Goal: Task Accomplishment & Management: Manage account settings

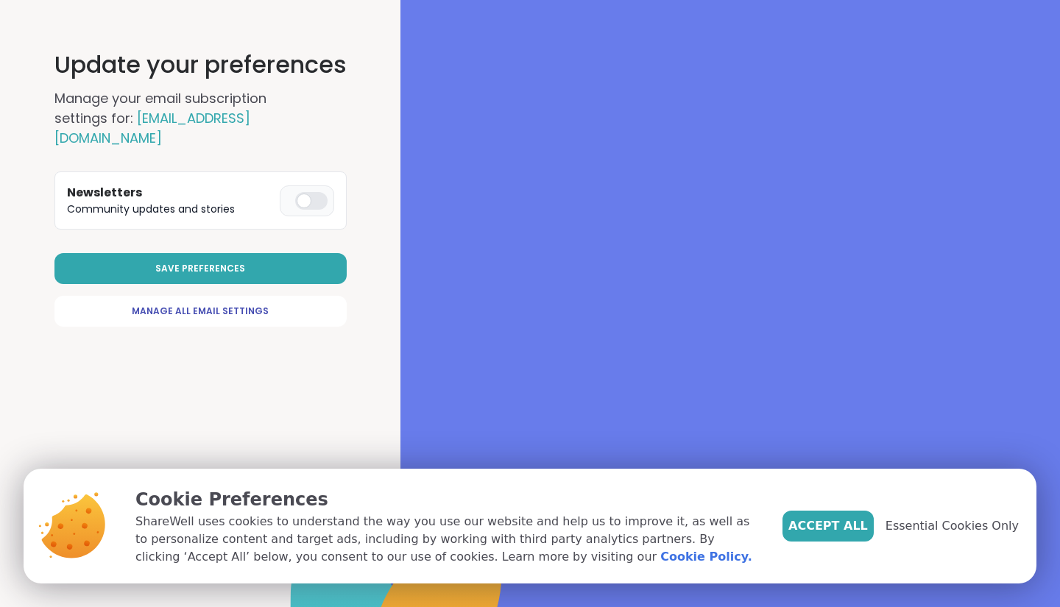
click at [303, 192] on div at bounding box center [311, 201] width 32 height 18
click at [211, 253] on button "Save Preferences" at bounding box center [200, 268] width 292 height 31
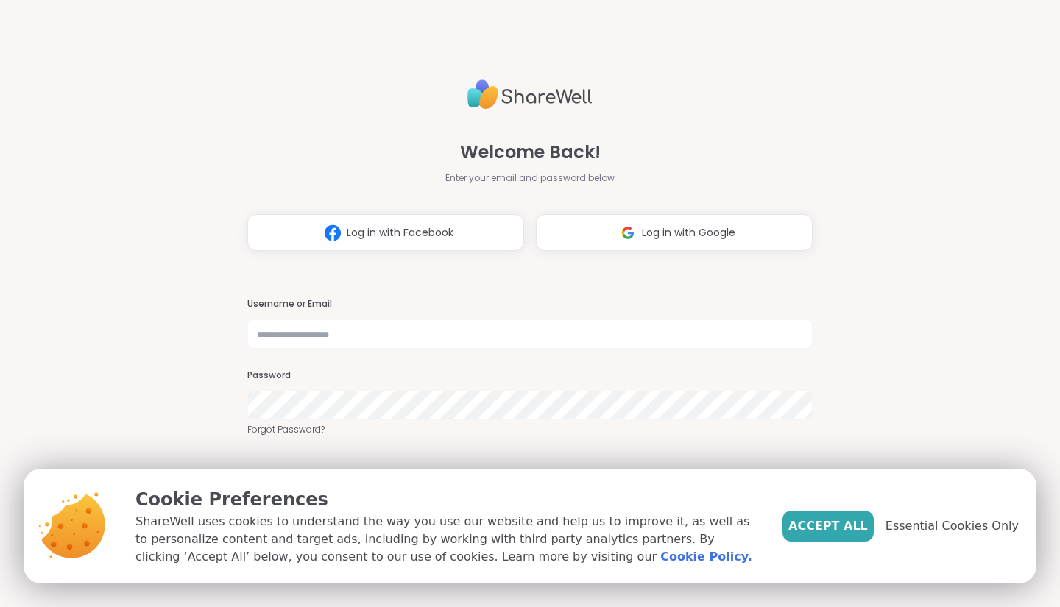
click at [926, 536] on div "Accept All Essential Cookies Only" at bounding box center [900, 526] width 236 height 31
click at [928, 533] on span "Essential Cookies Only" at bounding box center [952, 526] width 133 height 18
